Goal: Use online tool/utility

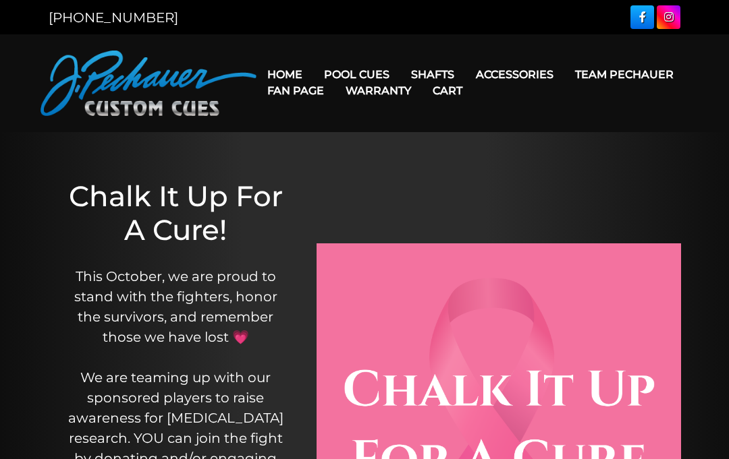
click at [564, 74] on link "Team Pechauer" at bounding box center [624, 74] width 120 height 34
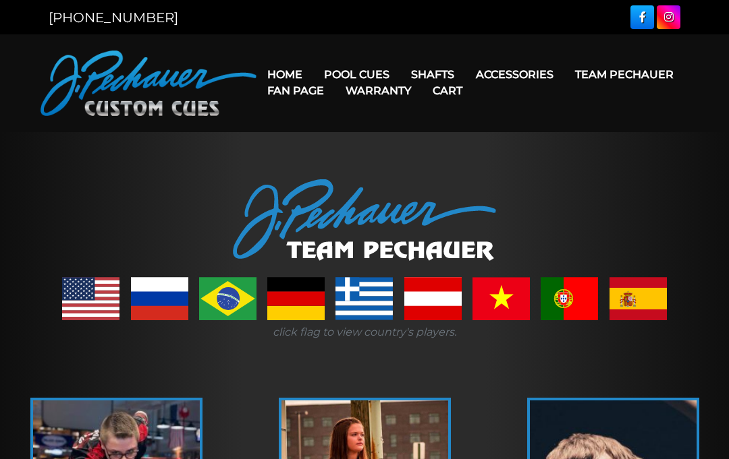
click at [564, 84] on link "Team Pechauer" at bounding box center [624, 74] width 120 height 34
click at [564, 74] on link "Team Pechauer" at bounding box center [624, 74] width 120 height 34
click at [335, 82] on link "Fan Page" at bounding box center [295, 91] width 78 height 34
click at [564, 80] on link "Team Pechauer" at bounding box center [624, 74] width 120 height 34
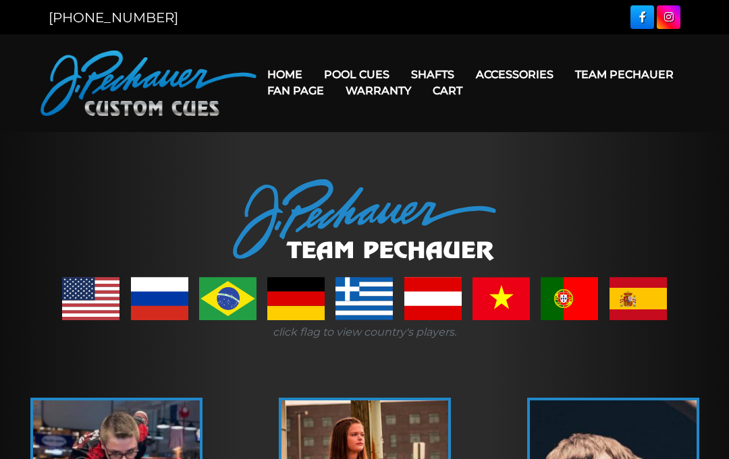
click at [335, 75] on link "Fan Page" at bounding box center [295, 91] width 78 height 34
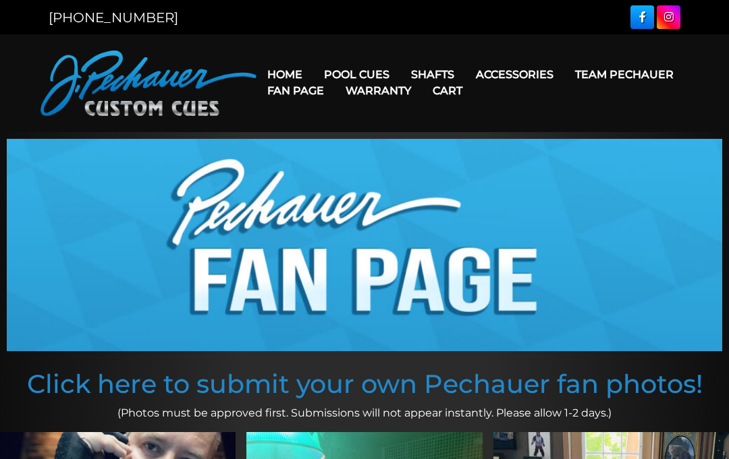
click at [335, 82] on link "Fan Page" at bounding box center [295, 91] width 78 height 34
click at [289, 70] on link "Home" at bounding box center [284, 74] width 57 height 34
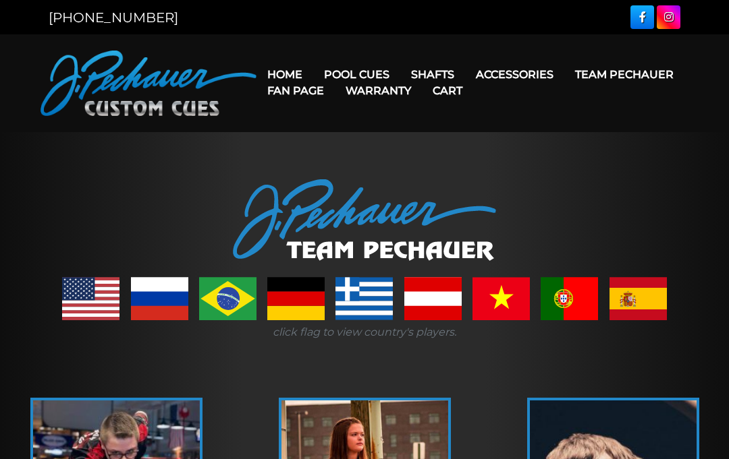
click at [564, 84] on link "Team Pechauer" at bounding box center [624, 74] width 120 height 34
click at [564, 79] on link "Team Pechauer" at bounding box center [624, 74] width 120 height 34
click at [564, 92] on link "Team Pechauer" at bounding box center [624, 74] width 120 height 34
click at [294, 68] on link "Home" at bounding box center [284, 74] width 57 height 34
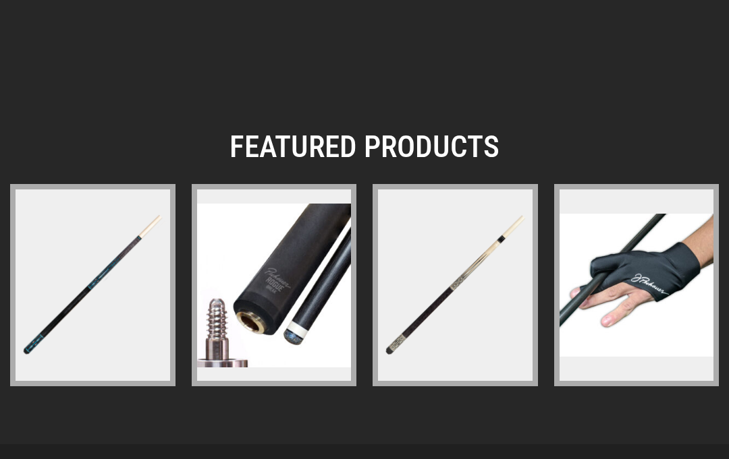
scroll to position [2200, 0]
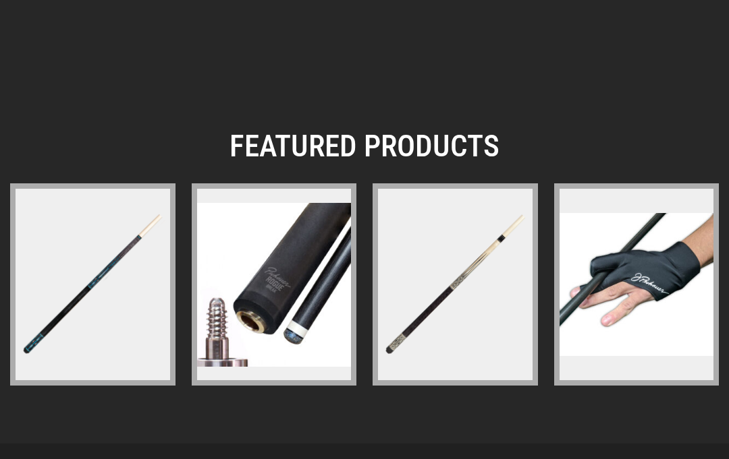
click at [456, 313] on figure at bounding box center [454, 285] width 165 height 202
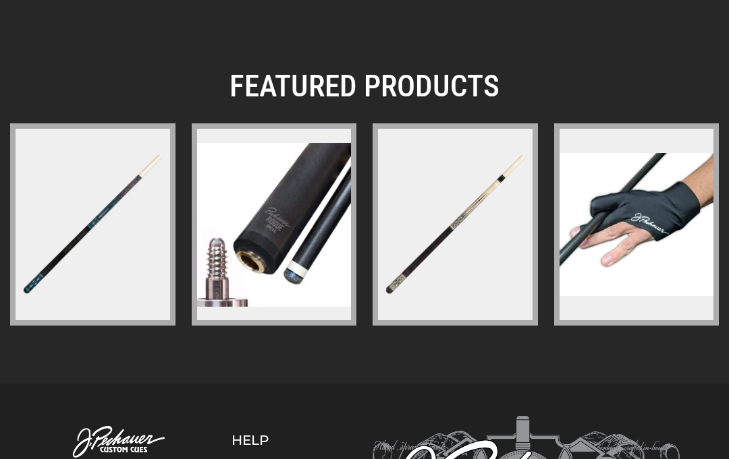
click at [119, 256] on figure at bounding box center [92, 224] width 165 height 202
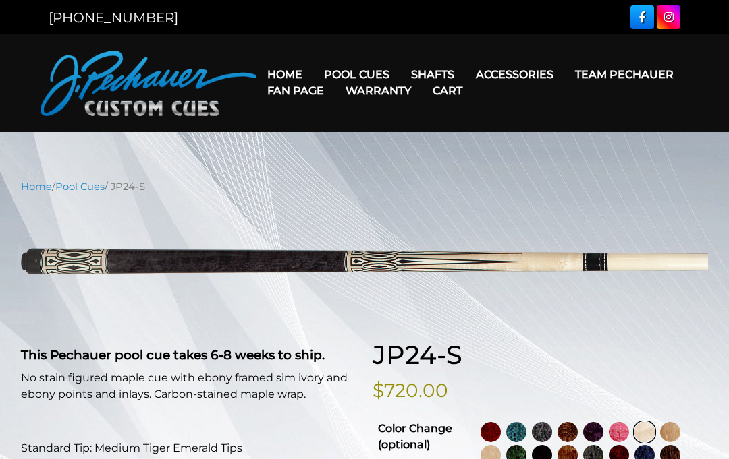
select select "********"
